Goal: Understand process/instructions: Learn how to perform a task or action

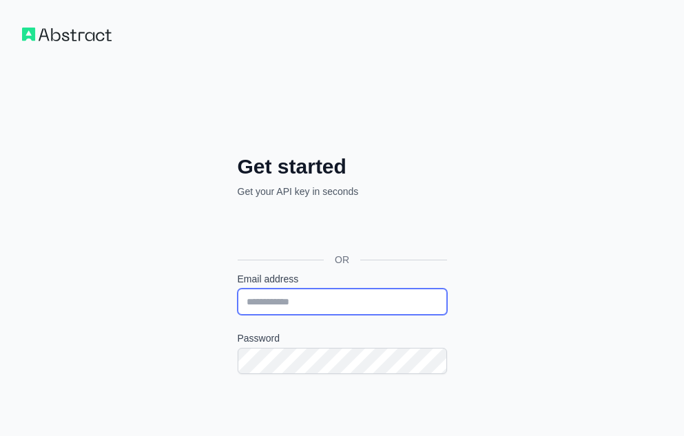
click at [299, 302] on input "Email address" at bounding box center [342, 301] width 209 height 26
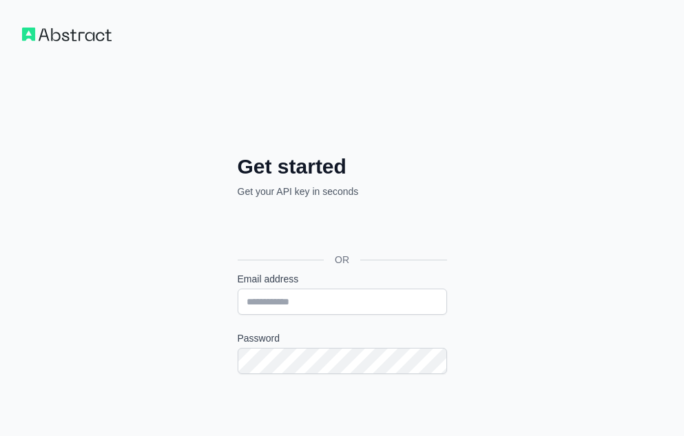
click at [123, 264] on div "Get started Get your API key in seconds OR Email address Password Continue By s…" at bounding box center [342, 326] width 684 height 653
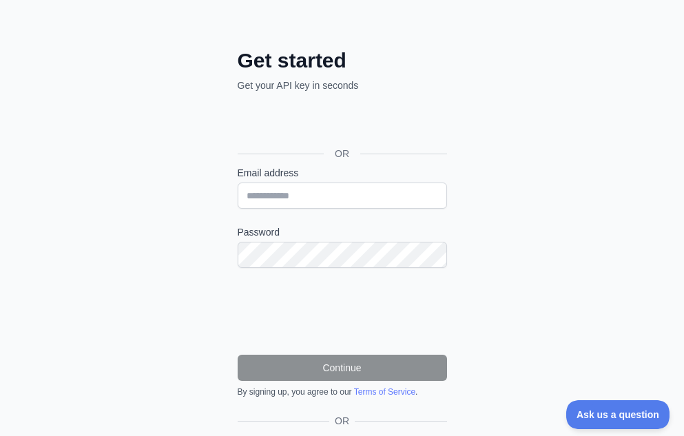
scroll to position [99, 0]
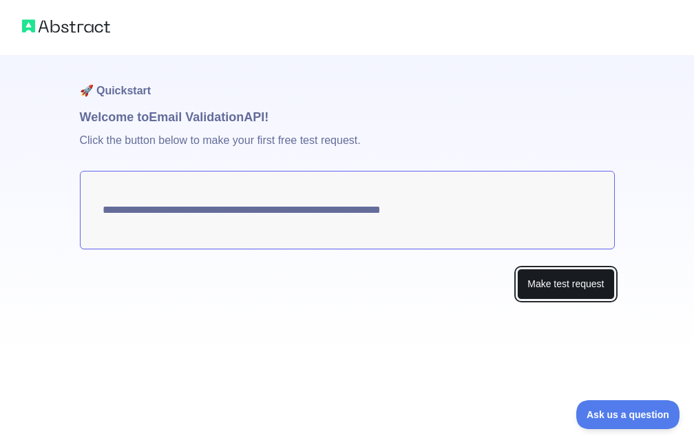
click at [550, 283] on button "Make test request" at bounding box center [565, 284] width 97 height 31
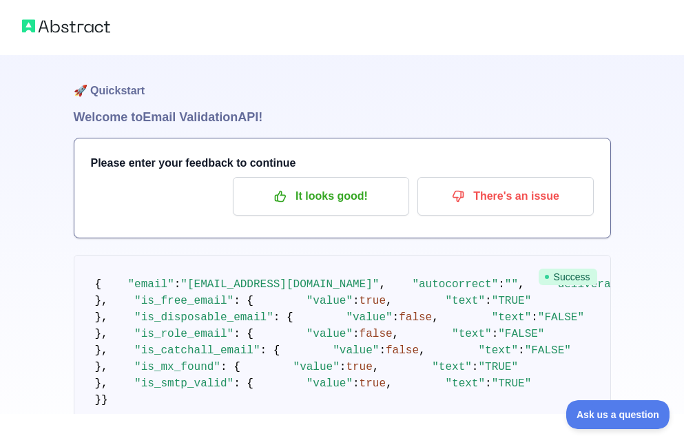
scroll to position [75, 0]
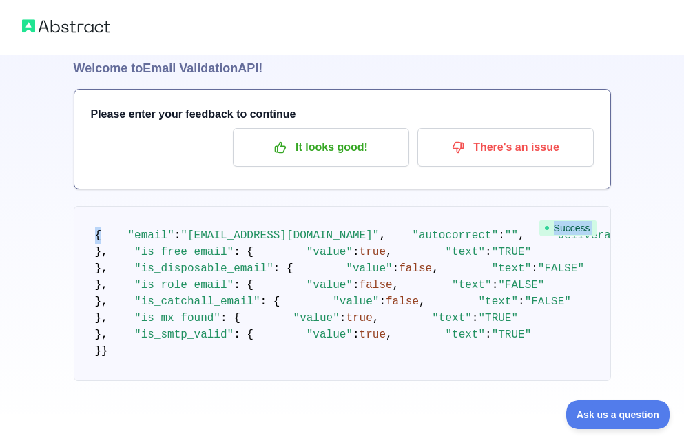
drag, startPoint x: 682, startPoint y: 162, endPoint x: 682, endPoint y: 182, distance: 20.7
click at [682, 179] on div "🚀 Quickstart Welcome to Email Validation API! Please enter your feedback to con…" at bounding box center [342, 193] width 684 height 485
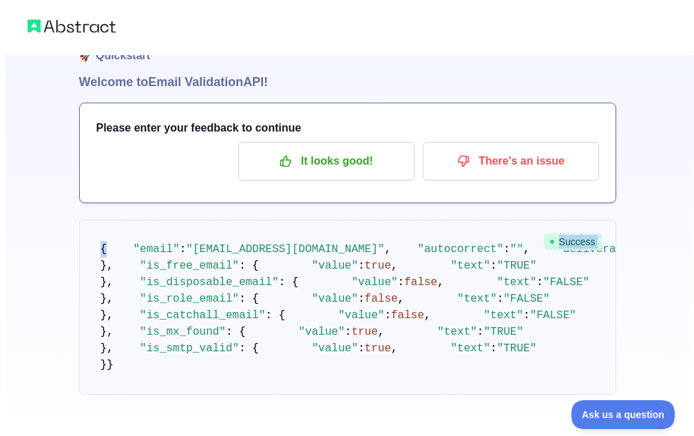
scroll to position [0, 0]
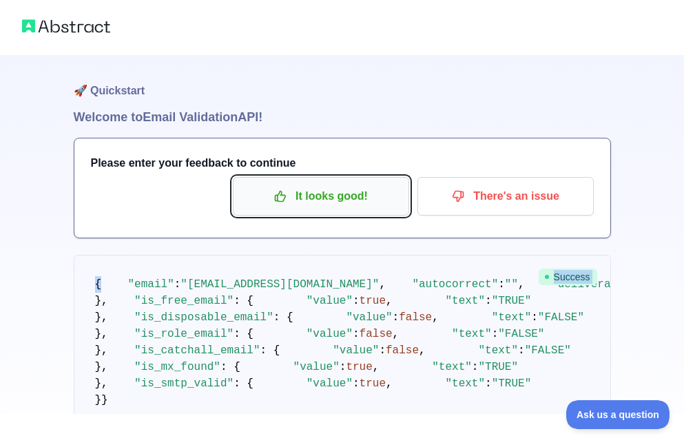
click at [294, 200] on p "It looks good!" at bounding box center [321, 196] width 156 height 23
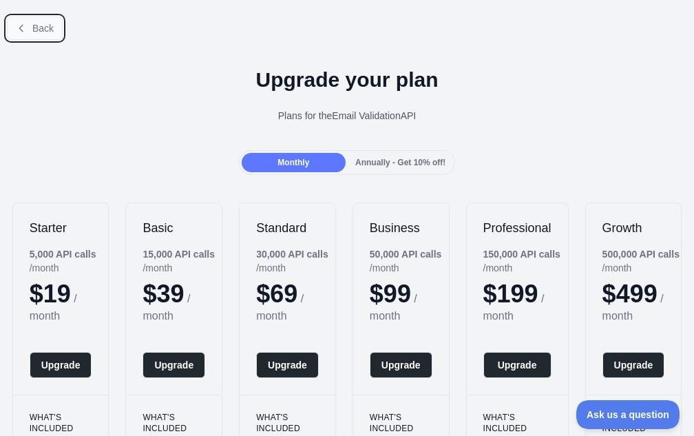
click at [33, 23] on span "Back" at bounding box center [42, 28] width 21 height 11
